Goal: Navigation & Orientation: Go to known website

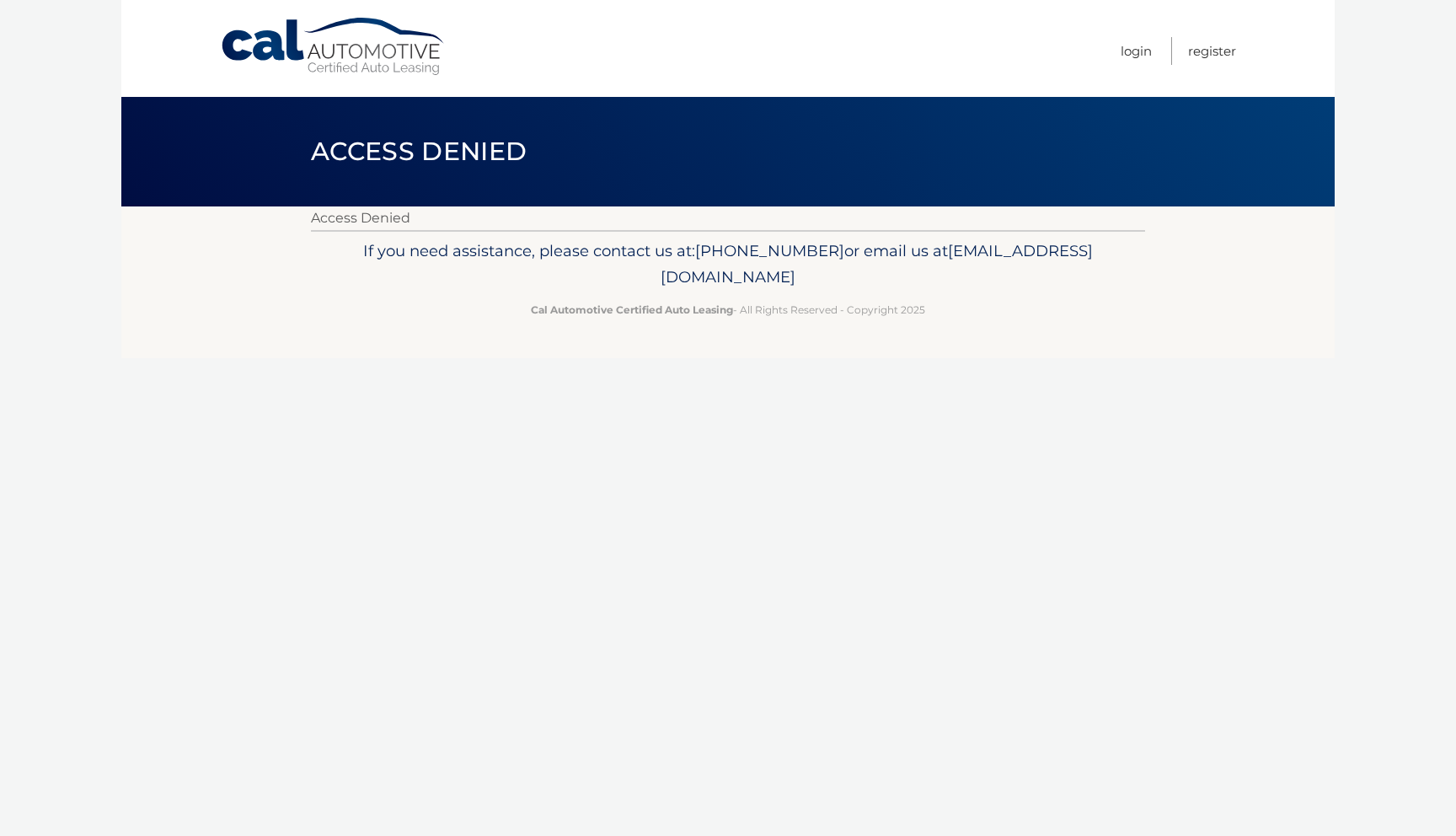
click at [387, 54] on link "Cal Automotive" at bounding box center [333, 46] width 228 height 60
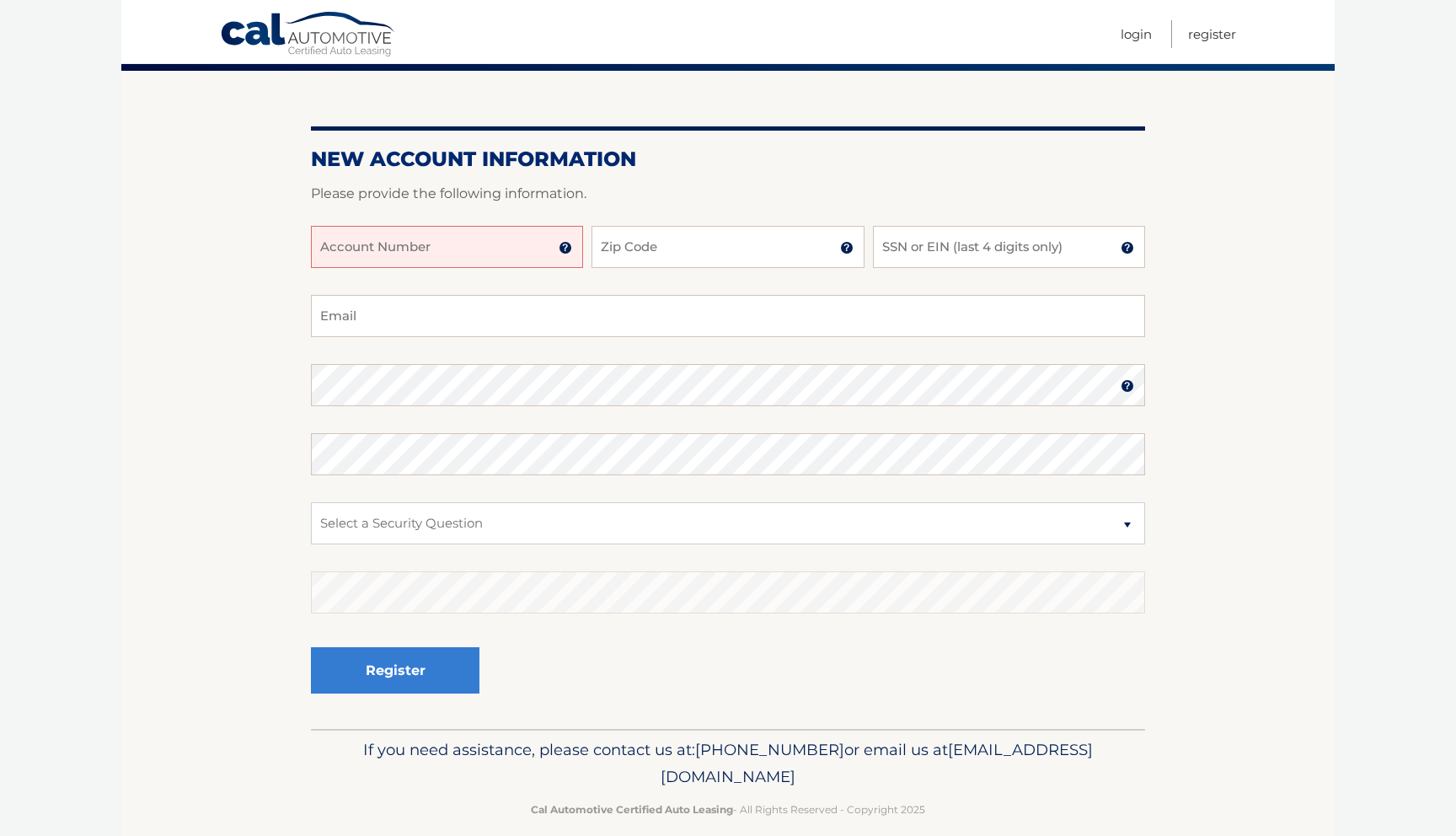
scroll to position [182, 0]
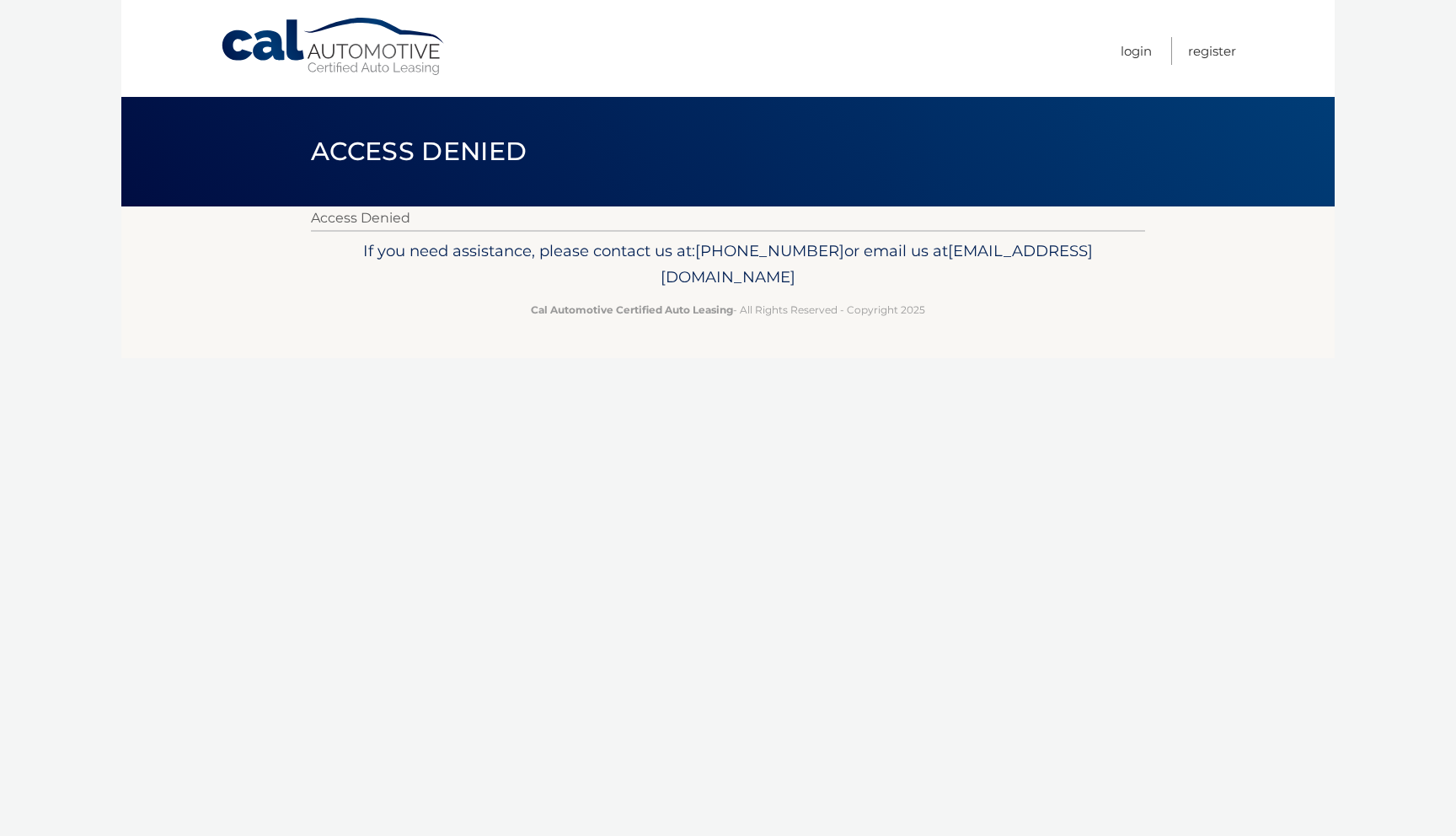
click at [921, 164] on header "Access Denied" at bounding box center [728, 151] width 834 height 109
